Goal: Information Seeking & Learning: Learn about a topic

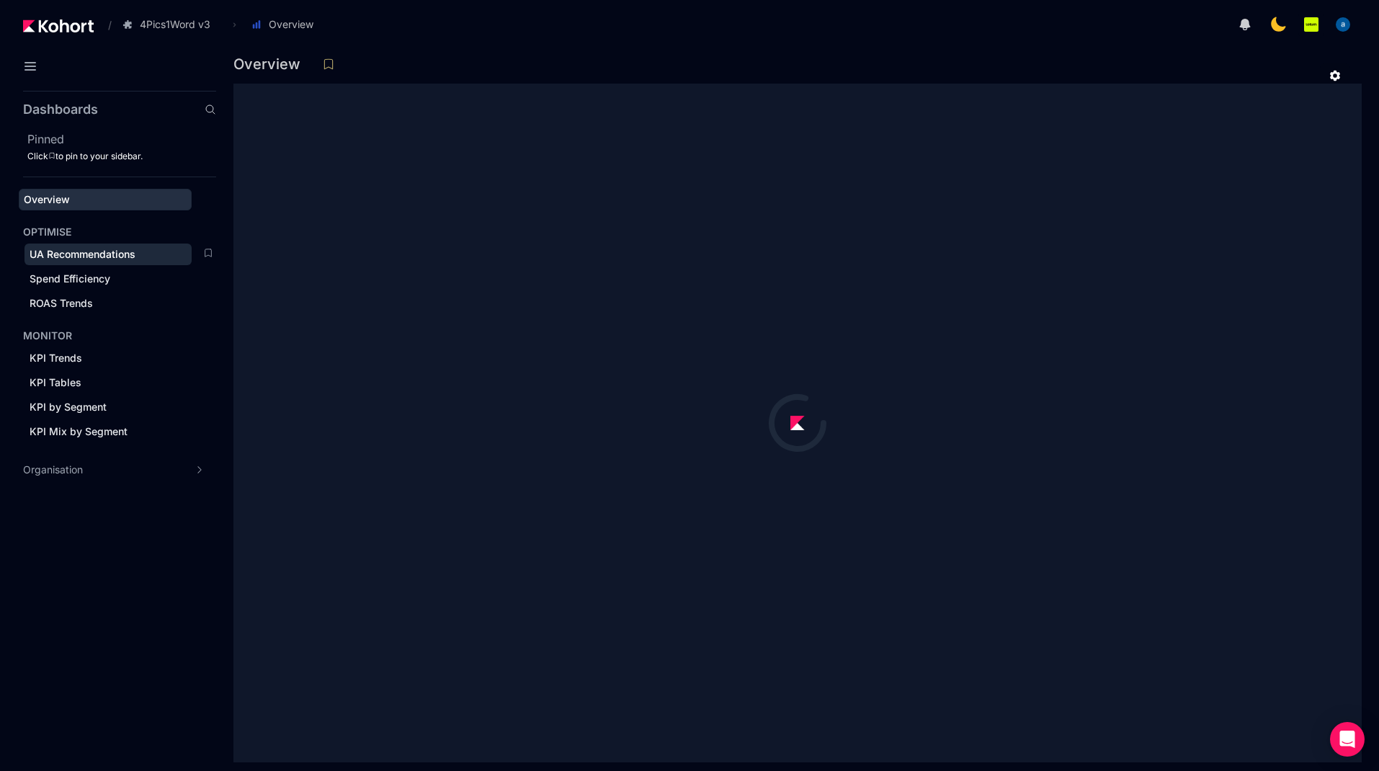
click at [107, 253] on span "UA Recommendations" at bounding box center [83, 254] width 106 height 12
click at [86, 300] on span "ROAS Trends" at bounding box center [61, 303] width 63 height 12
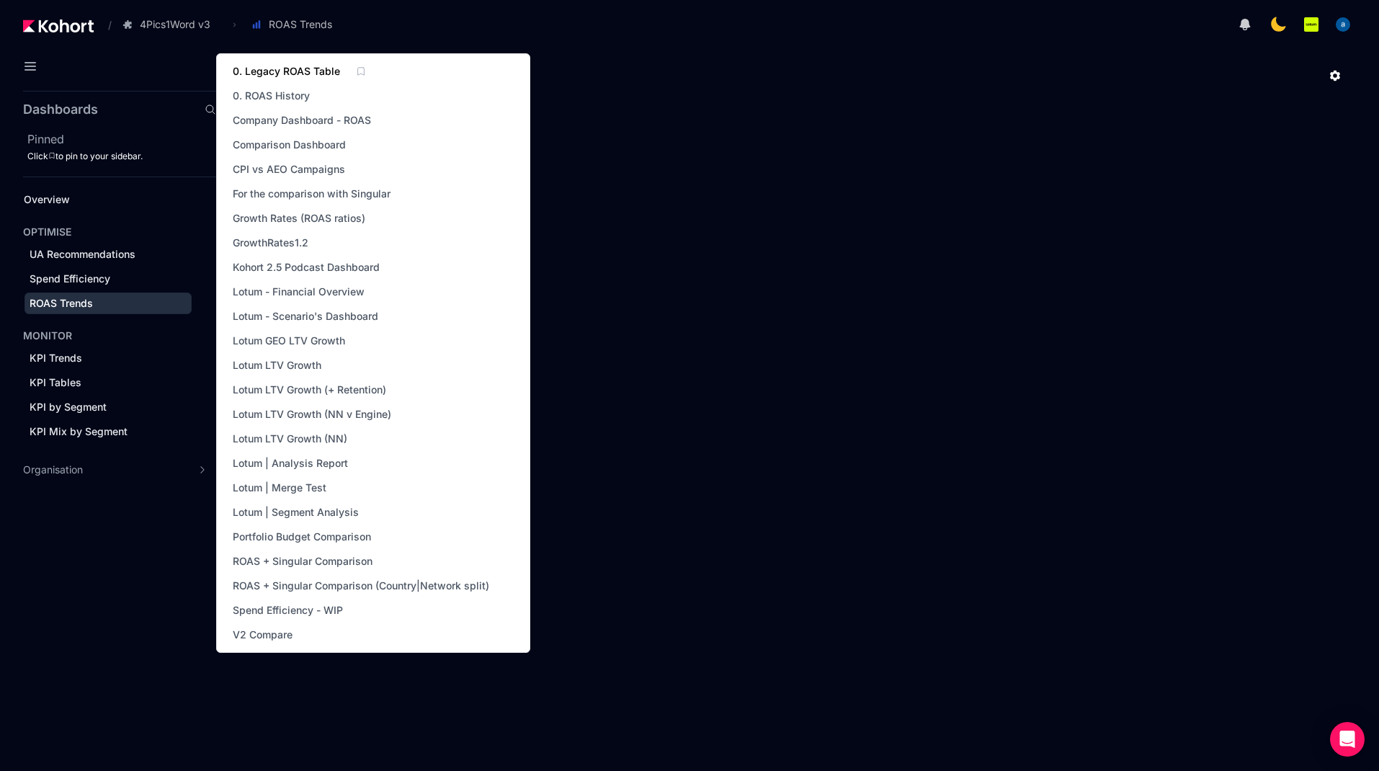
click at [281, 71] on span "0. Legacy ROAS Table" at bounding box center [286, 71] width 107 height 14
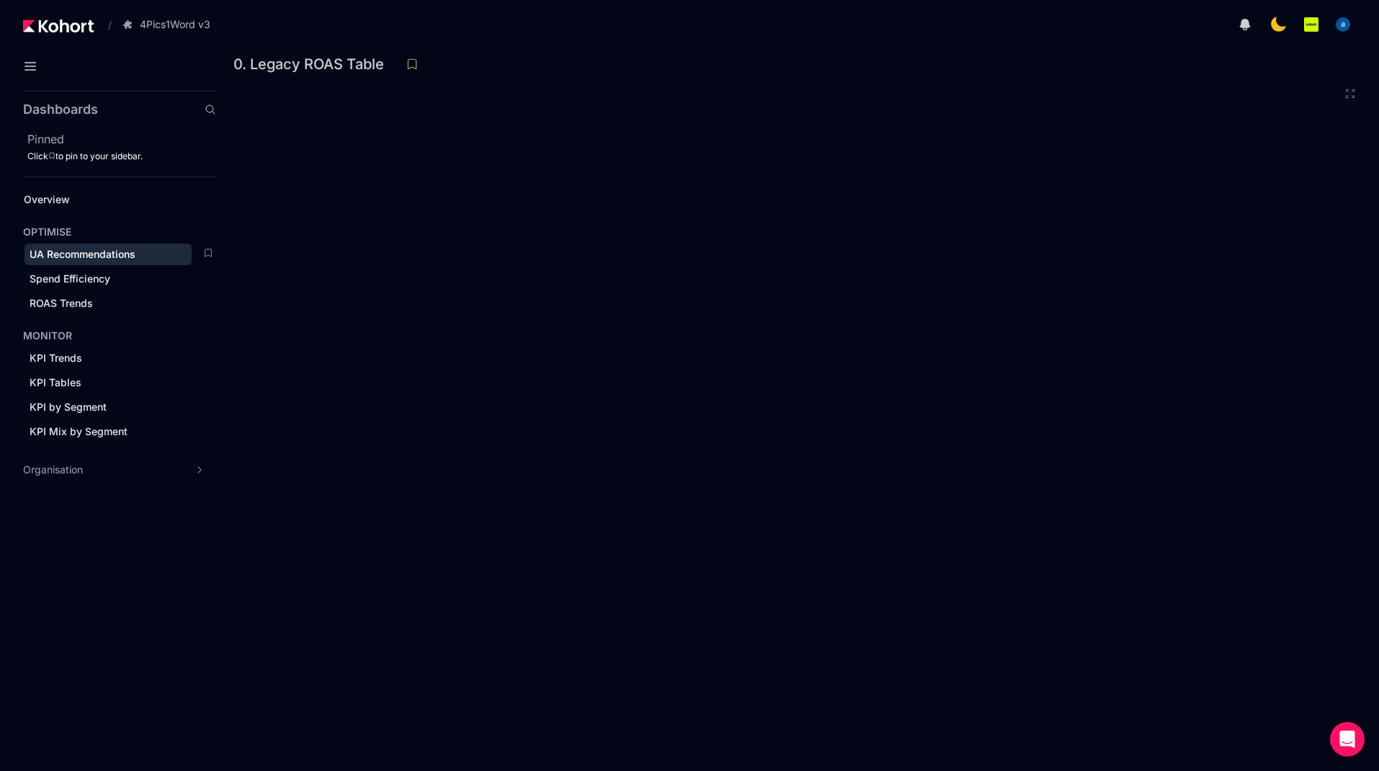
click at [117, 250] on span "UA Recommendations" at bounding box center [83, 254] width 106 height 12
click at [66, 275] on span "Spend Efficiency" at bounding box center [70, 278] width 81 height 12
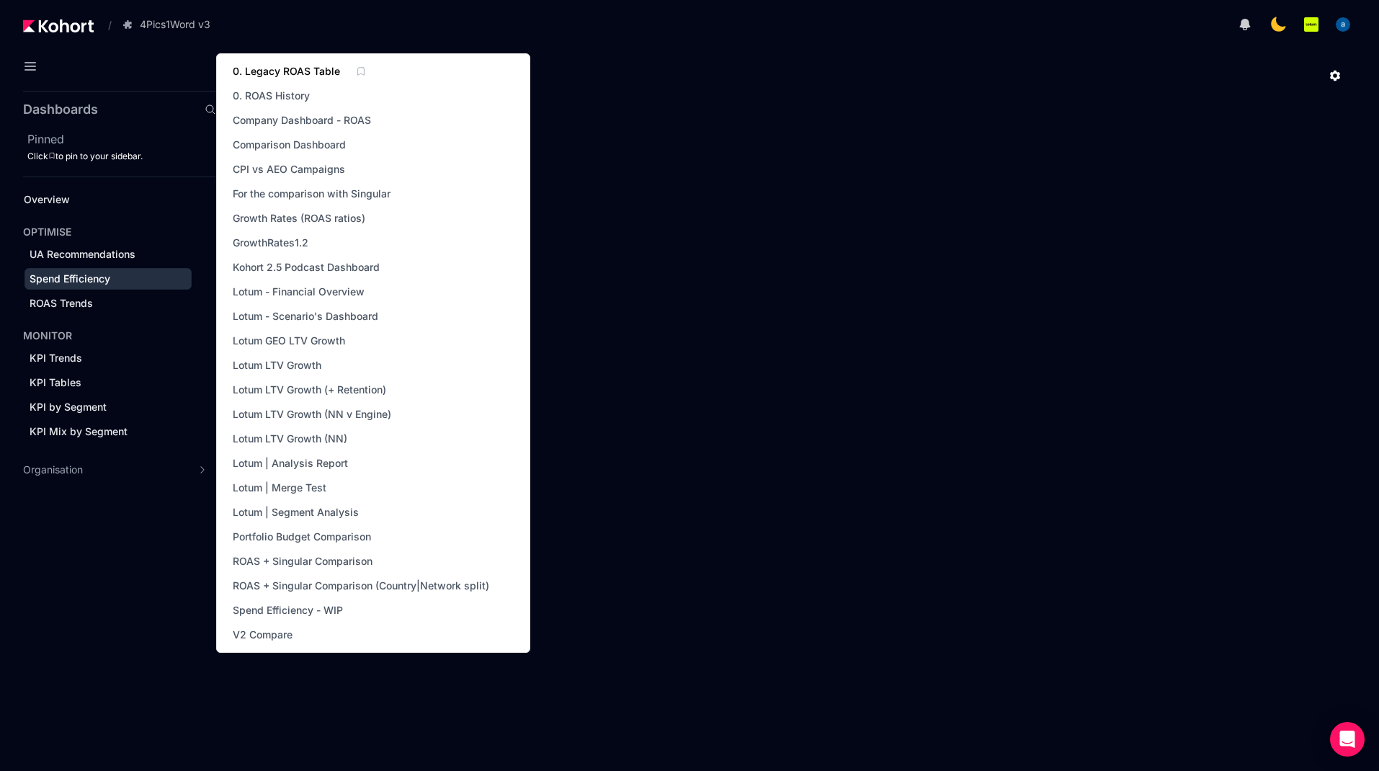
click at [298, 74] on span "0. Legacy ROAS Table" at bounding box center [286, 71] width 107 height 14
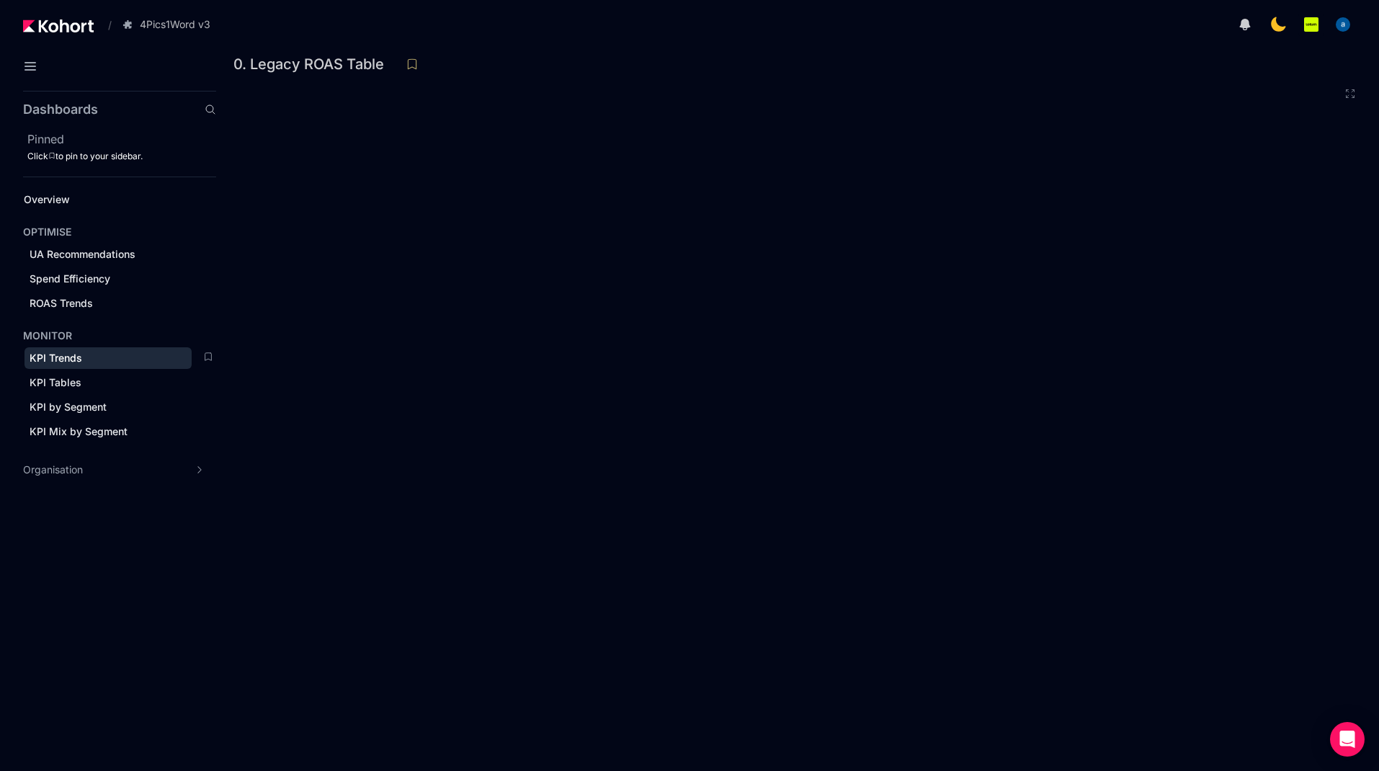
click at [121, 357] on div "KPI Trends" at bounding box center [108, 358] width 157 height 14
